Goal: Go to known website: Access a specific website the user already knows

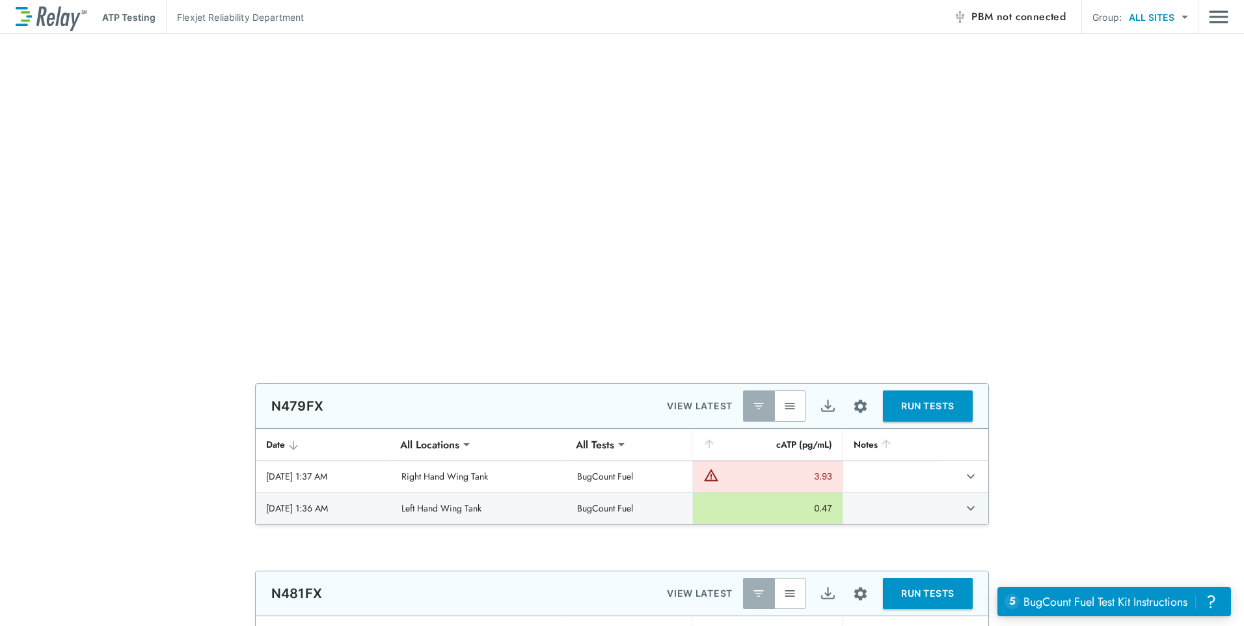
scroll to position [4555, 0]
